Goal: Task Accomplishment & Management: Use online tool/utility

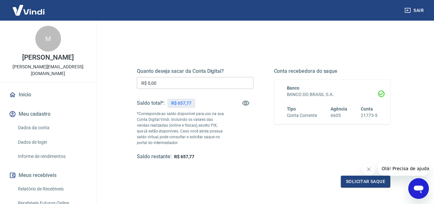
scroll to position [64, 0]
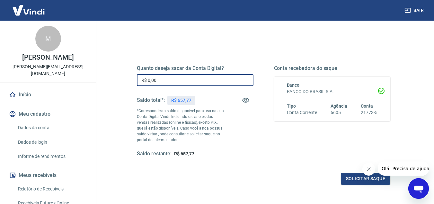
click at [188, 78] on input "R$ 0,00" at bounding box center [195, 80] width 117 height 12
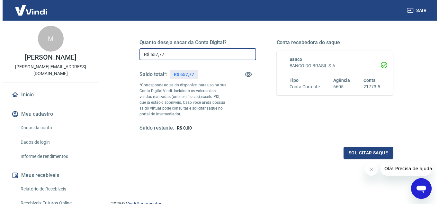
scroll to position [120, 0]
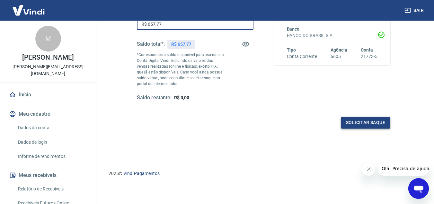
type input "R$ 657,77"
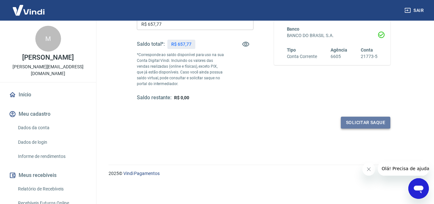
click at [349, 123] on button "Solicitar saque" at bounding box center [366, 122] width 50 height 12
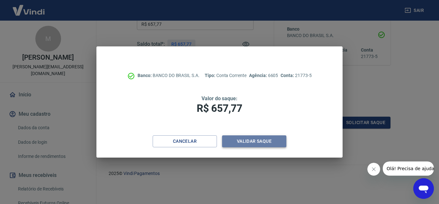
click at [277, 138] on button "Validar saque" at bounding box center [254, 141] width 64 height 12
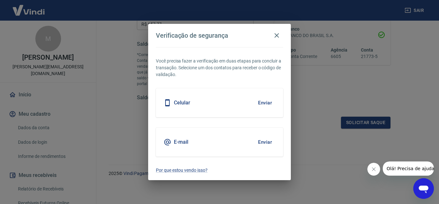
click at [261, 105] on button "Enviar" at bounding box center [265, 103] width 21 height 14
click at [261, 102] on button "Enviar" at bounding box center [265, 103] width 21 height 14
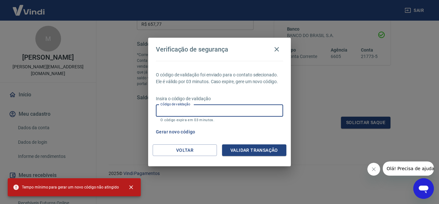
click at [210, 108] on input "Código de validação" at bounding box center [219, 111] width 127 height 12
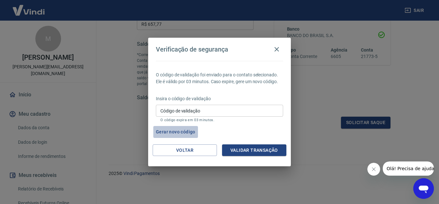
click at [178, 135] on button "Gerar novo código" at bounding box center [175, 132] width 45 height 12
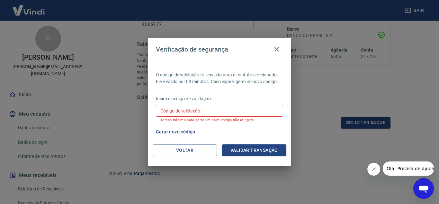
click at [194, 111] on div "Código de validação Código de validação Tempo mínimo para gerar um novo código …" at bounding box center [219, 113] width 127 height 17
click at [255, 86] on div "O código de validação foi enviado para o contato selecionado. Ele é válido por …" at bounding box center [219, 102] width 143 height 83
click at [233, 104] on div "Insira o código de validação Código de validação Código de validação Tempo míni…" at bounding box center [219, 109] width 127 height 28
click at [235, 110] on input "Código de validação" at bounding box center [219, 111] width 127 height 12
type input "557505"
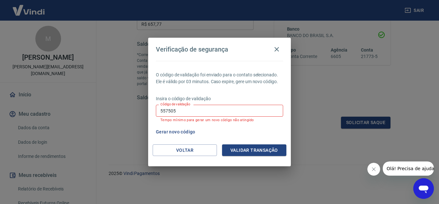
click at [240, 143] on div "O código de validação foi enviado para o contato selecionado. Ele é válido por …" at bounding box center [219, 102] width 143 height 83
click at [241, 147] on button "Validar transação" at bounding box center [254, 150] width 64 height 12
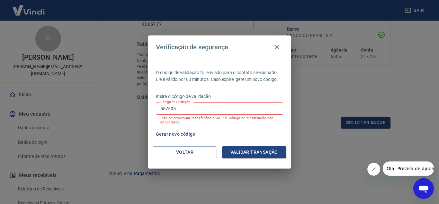
click at [211, 103] on input "557505" at bounding box center [219, 108] width 127 height 12
click at [202, 150] on button "Voltar" at bounding box center [185, 152] width 64 height 12
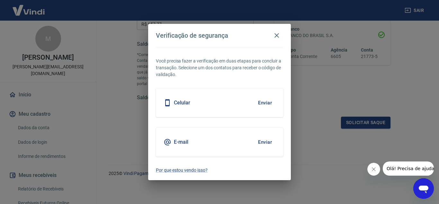
click at [261, 102] on button "Enviar" at bounding box center [265, 103] width 21 height 14
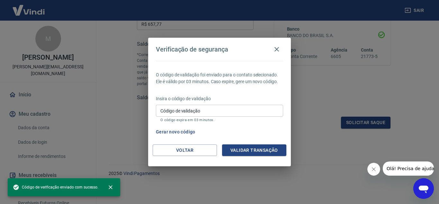
click at [264, 105] on input "Código de validação" at bounding box center [219, 111] width 127 height 12
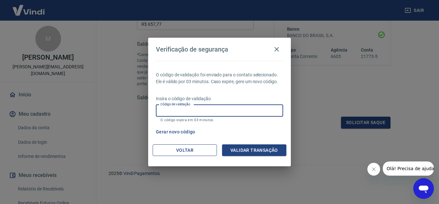
click at [194, 151] on button "Voltar" at bounding box center [185, 150] width 64 height 12
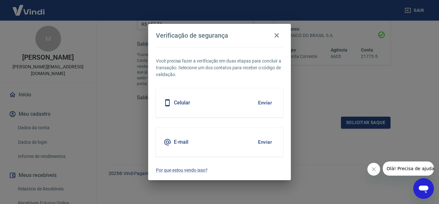
click at [258, 140] on button "Enviar" at bounding box center [265, 142] width 21 height 14
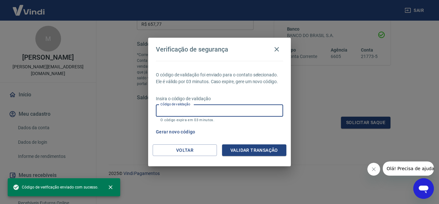
click at [226, 109] on input "Código de validação" at bounding box center [219, 111] width 127 height 12
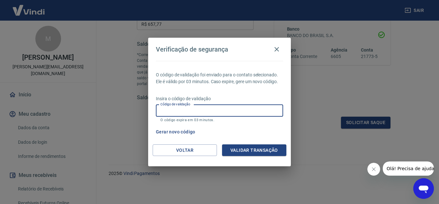
click at [232, 113] on input "Código de validação" at bounding box center [219, 111] width 127 height 12
click at [242, 110] on input "Código de validação" at bounding box center [219, 111] width 127 height 12
click at [263, 131] on div "Gerar novo código" at bounding box center [218, 132] width 130 height 12
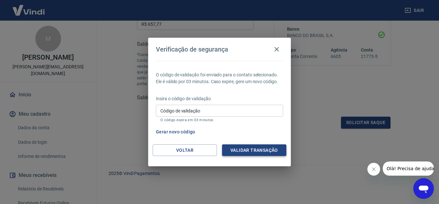
click at [187, 133] on button "Gerar novo código" at bounding box center [175, 132] width 45 height 12
click at [213, 109] on input "Código de validação" at bounding box center [219, 111] width 127 height 12
click at [202, 108] on input "Código de validação" at bounding box center [219, 111] width 127 height 12
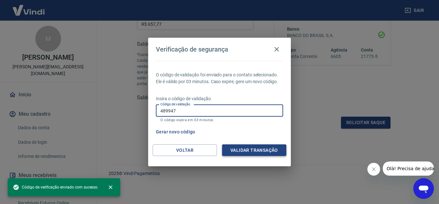
click at [254, 150] on button "Validar transação" at bounding box center [254, 150] width 64 height 12
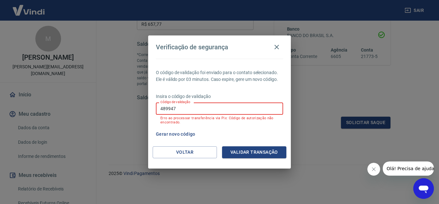
drag, startPoint x: 217, startPoint y: 107, endPoint x: 74, endPoint y: 103, distance: 143.5
click at [80, 105] on div "Verificação de segurança O código de validação foi enviado para o contato selec…" at bounding box center [219, 102] width 439 height 204
type input "529076"
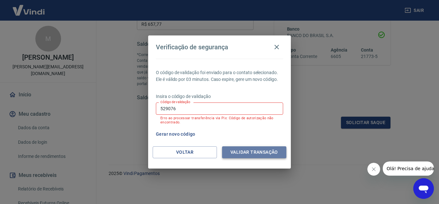
click at [272, 151] on button "Validar transação" at bounding box center [254, 152] width 64 height 12
